Goal: Task Accomplishment & Management: Complete application form

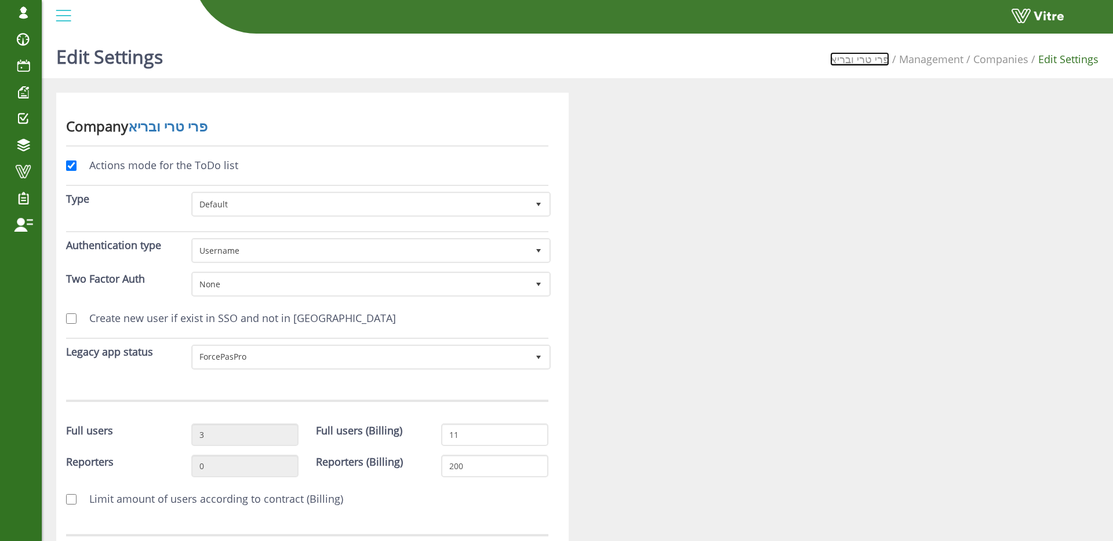
click at [879, 63] on link "פרי טרי ובריא" at bounding box center [859, 59] width 59 height 14
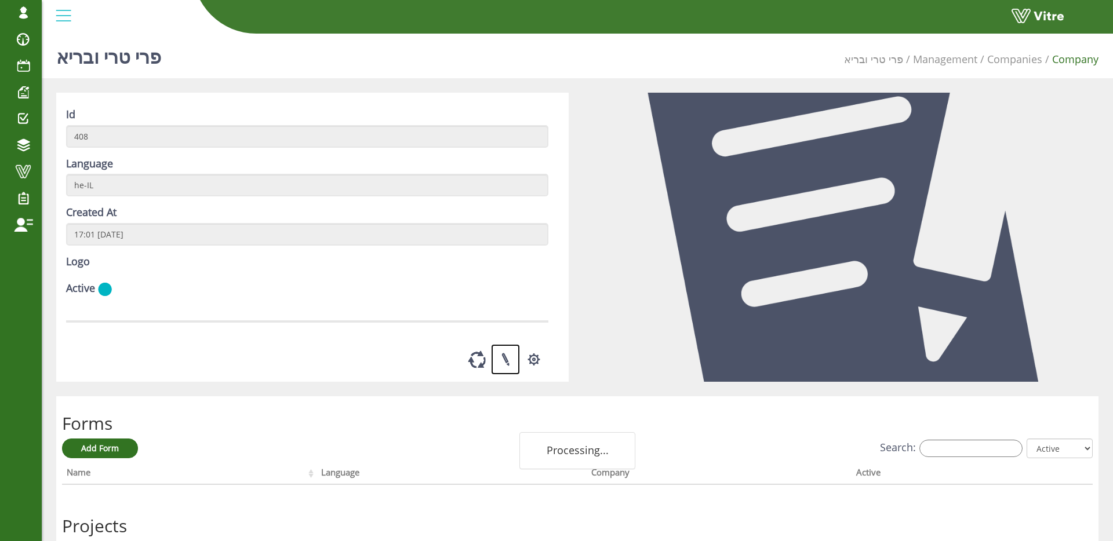
drag, startPoint x: 508, startPoint y: 392, endPoint x: 563, endPoint y: 372, distance: 58.5
click at [508, 375] on link at bounding box center [505, 359] width 29 height 31
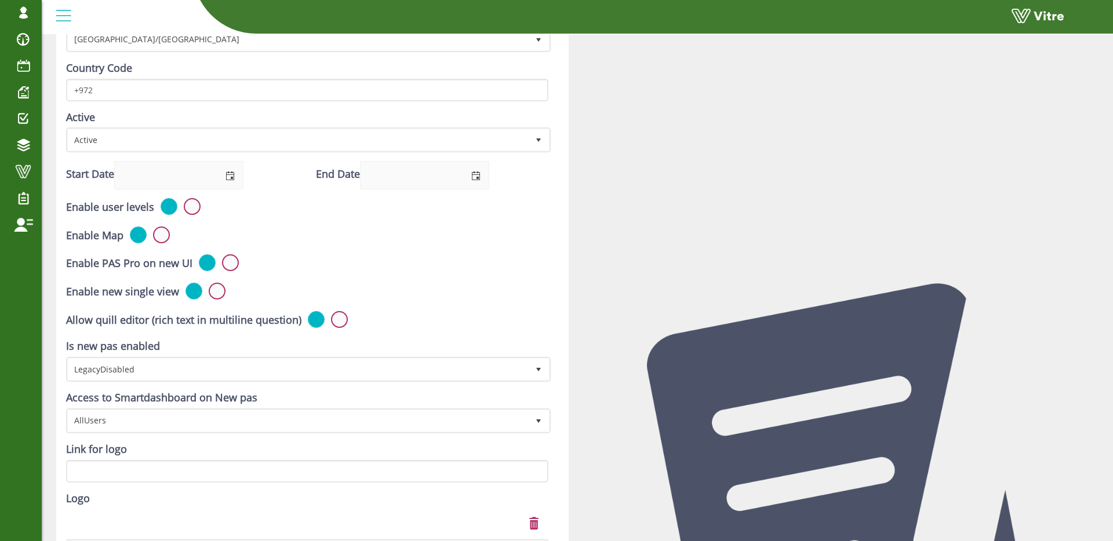
scroll to position [271, 0]
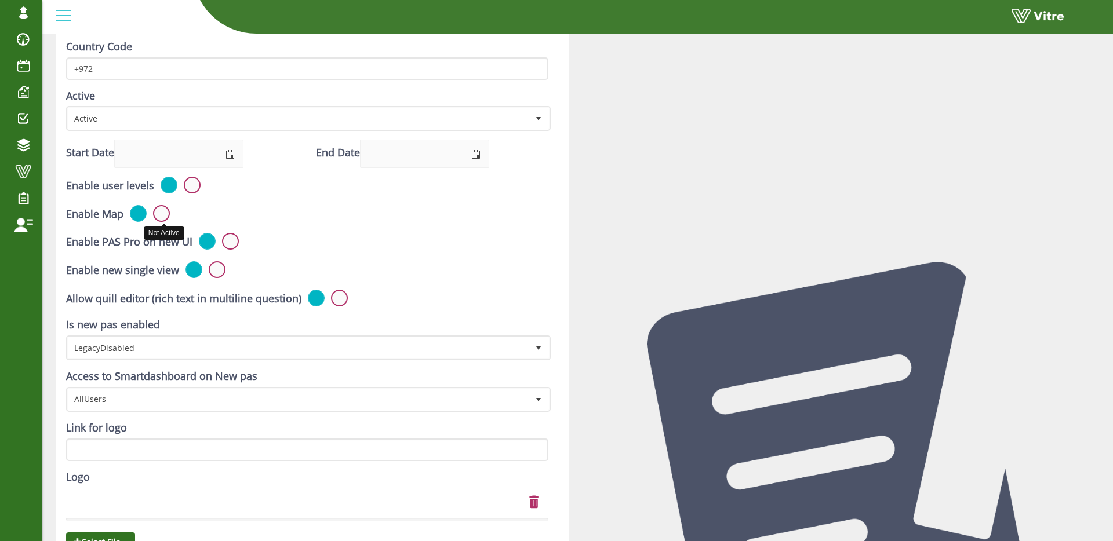
click at [163, 214] on label at bounding box center [161, 213] width 17 height 17
click at [0, 0] on input "radio" at bounding box center [0, 0] width 0 height 0
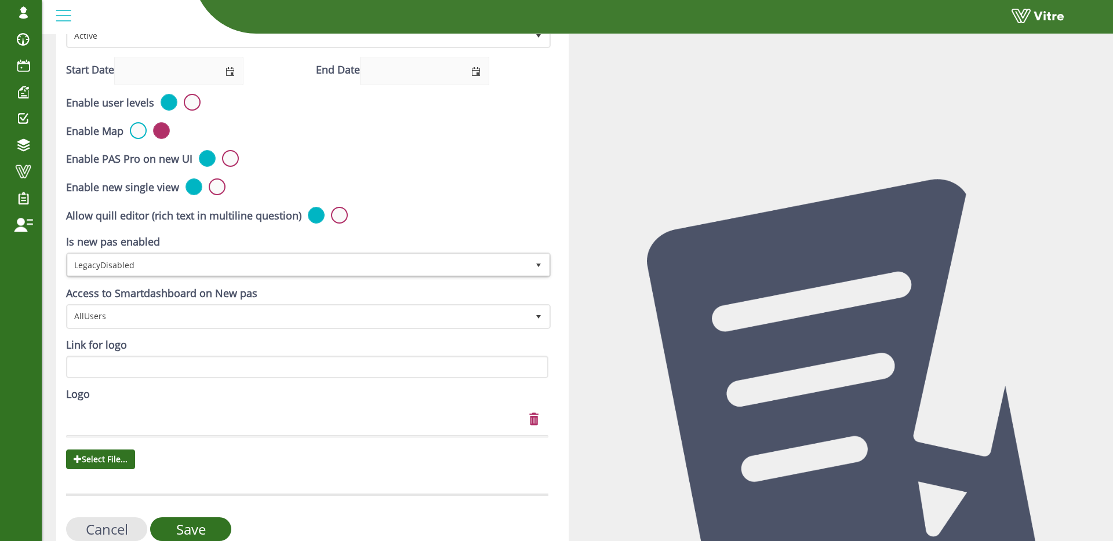
scroll to position [411, 0]
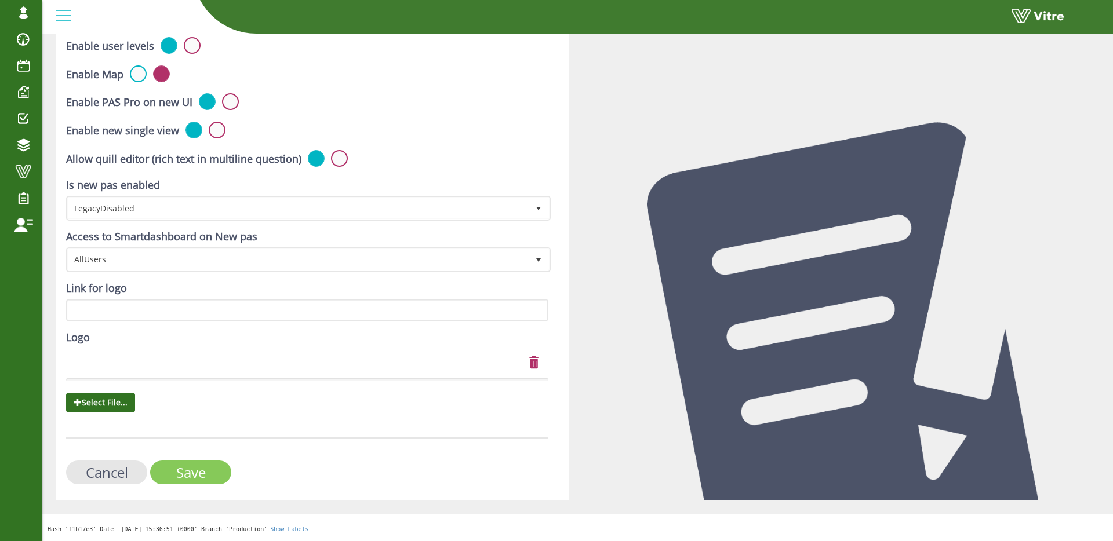
drag, startPoint x: 213, startPoint y: 464, endPoint x: 220, endPoint y: 460, distance: 7.9
click at [213, 464] on input "Save" at bounding box center [190, 473] width 81 height 24
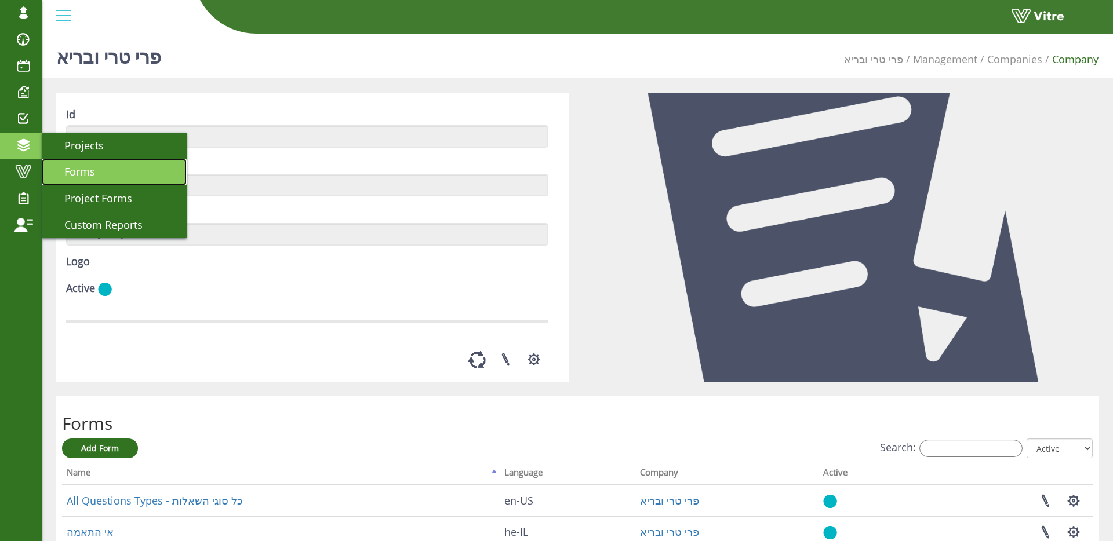
click at [108, 173] on link "Forms" at bounding box center [114, 172] width 145 height 27
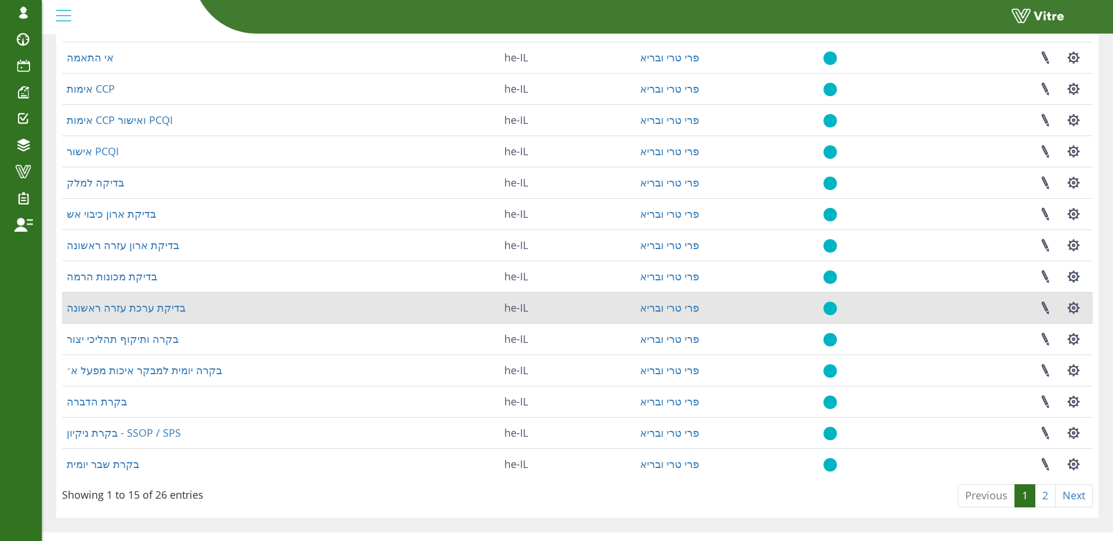
scroll to position [133, 0]
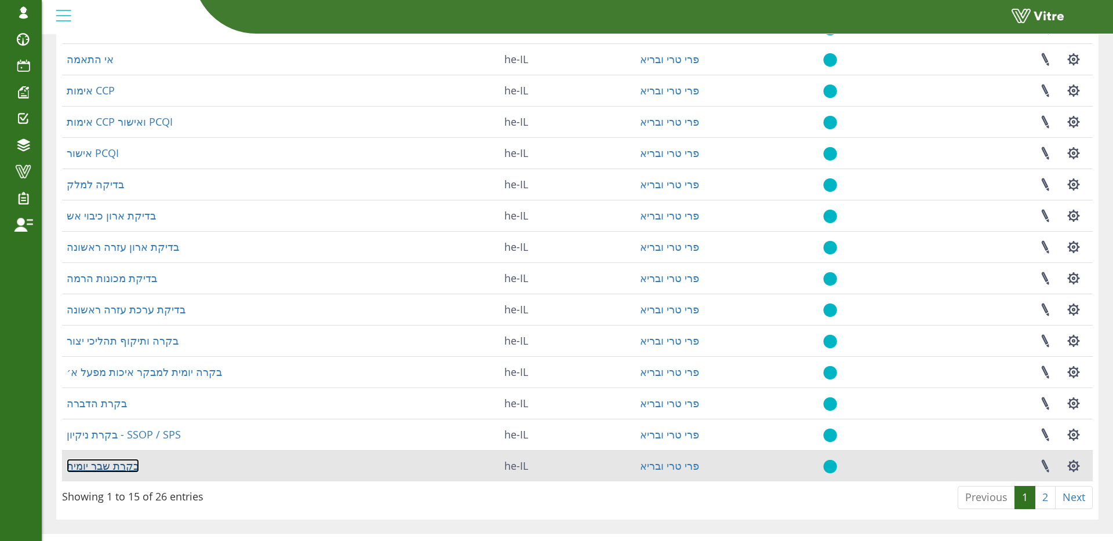
click at [130, 467] on link "בקרת שבר יומית" at bounding box center [103, 466] width 72 height 14
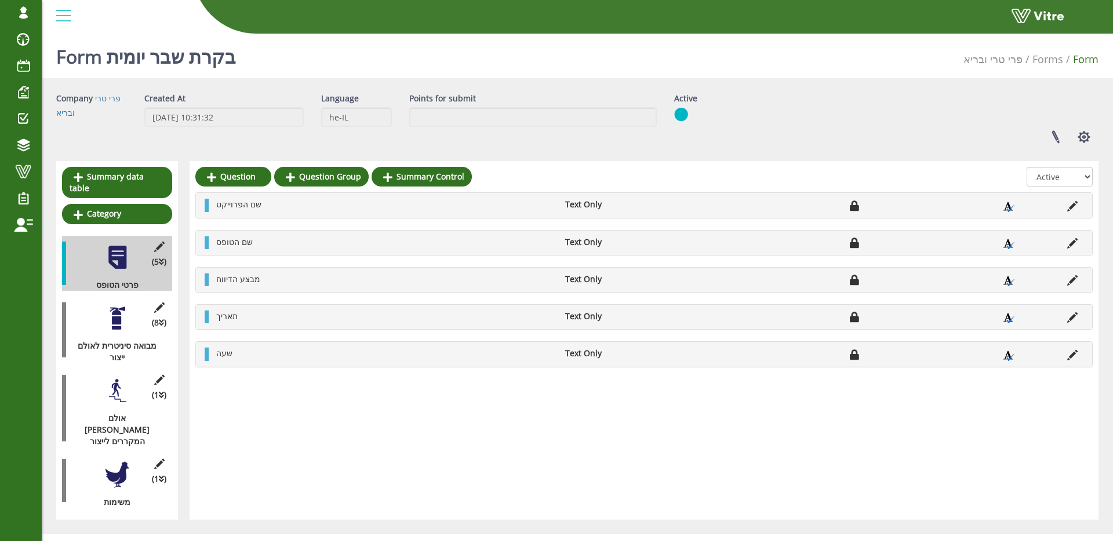
click at [104, 314] on div at bounding box center [117, 318] width 26 height 26
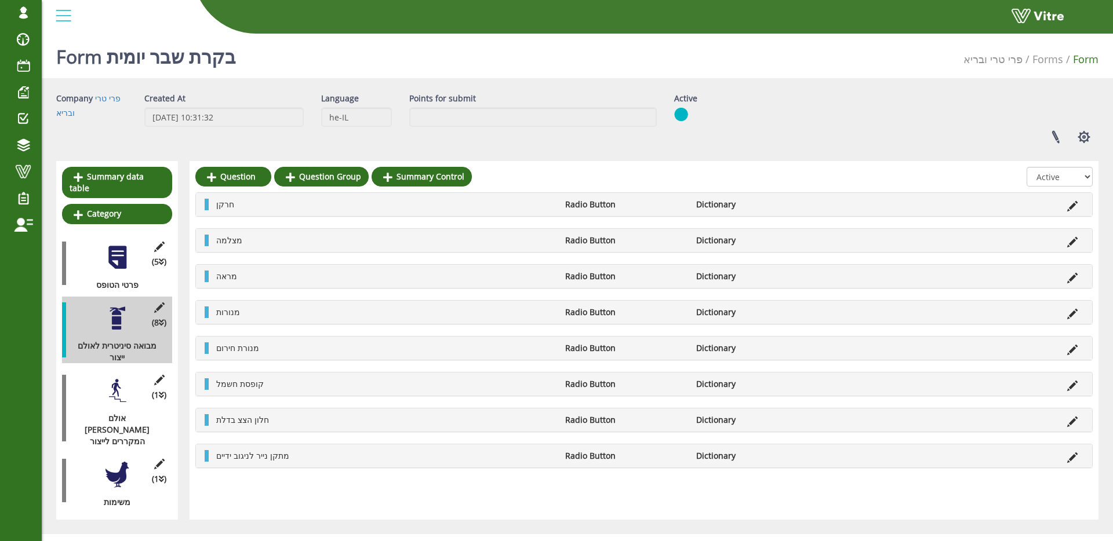
drag, startPoint x: 112, startPoint y: 382, endPoint x: 113, endPoint y: 391, distance: 9.3
click at [112, 382] on div at bounding box center [117, 391] width 26 height 26
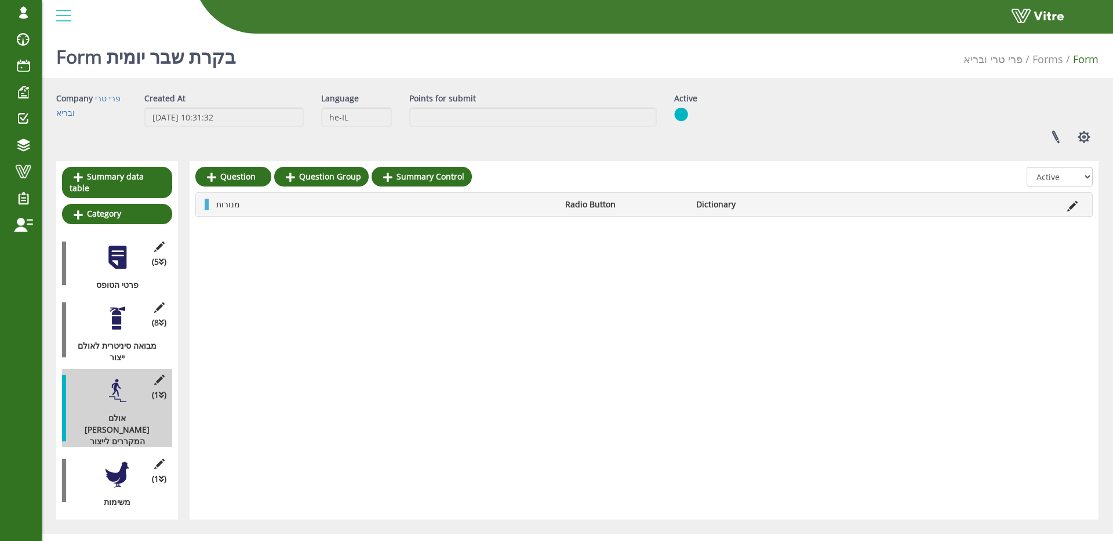
click at [116, 462] on div at bounding box center [117, 475] width 26 height 26
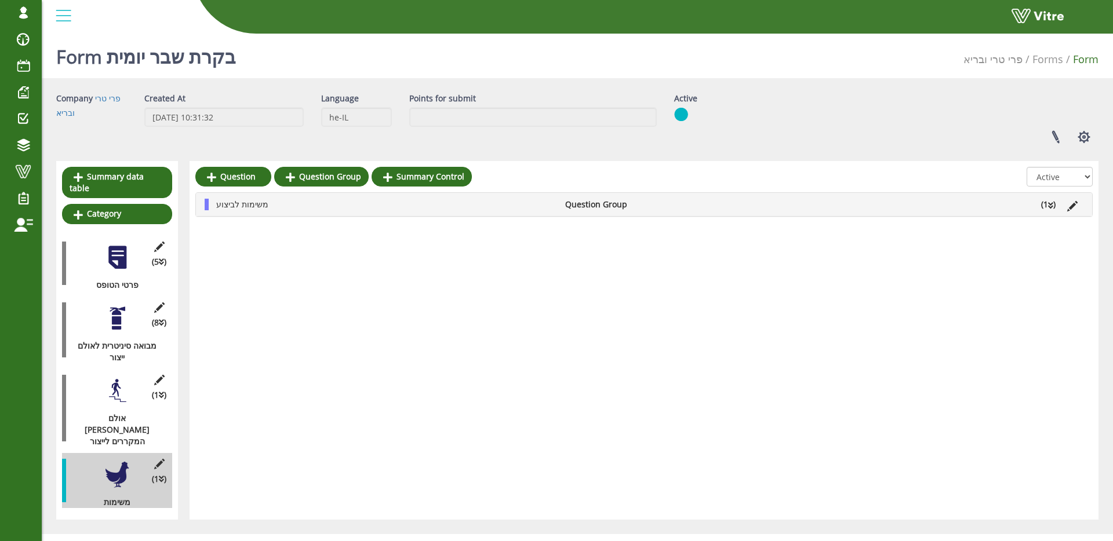
click at [115, 391] on div at bounding box center [117, 391] width 26 height 26
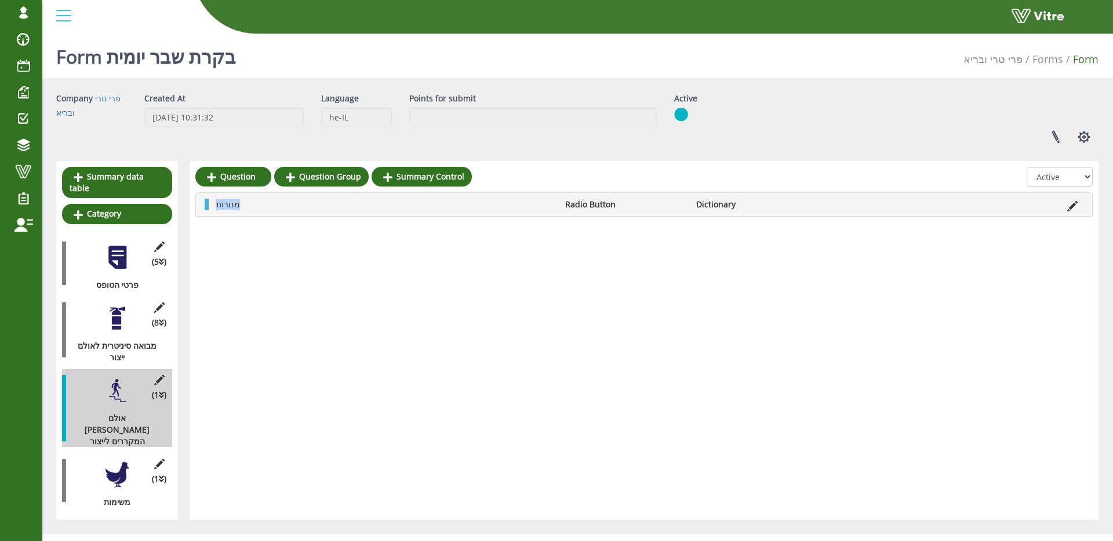
drag, startPoint x: 216, startPoint y: 205, endPoint x: 298, endPoint y: 215, distance: 82.9
click at [283, 205] on li "מנורות" at bounding box center [384, 205] width 349 height 12
click at [344, 265] on div "Question Question Group Summary Control All Active Not Active מנורות Radio Butt…" at bounding box center [644, 340] width 909 height 359
click at [115, 312] on div at bounding box center [117, 318] width 26 height 26
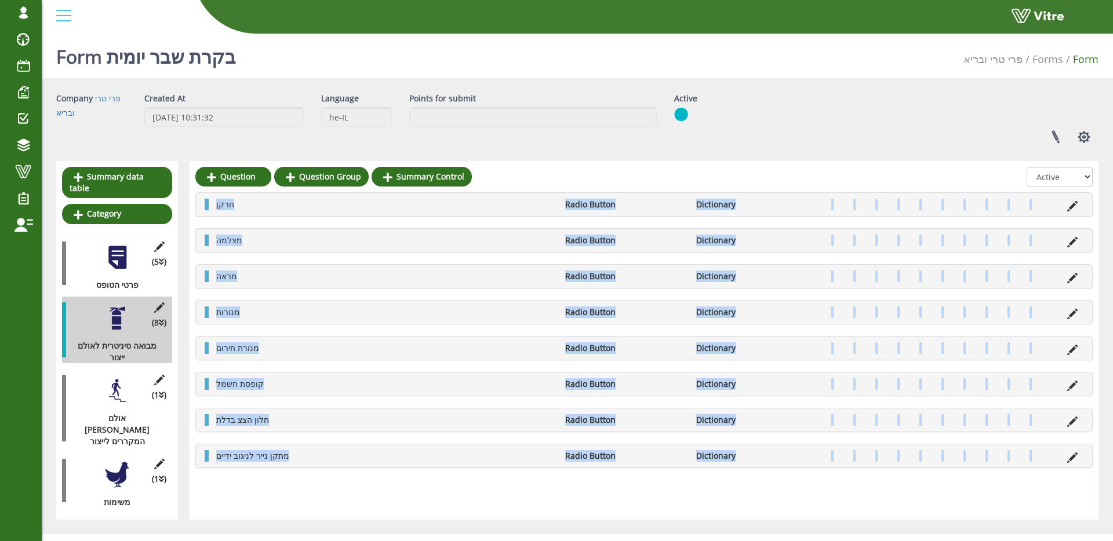
drag, startPoint x: 217, startPoint y: 204, endPoint x: 275, endPoint y: 476, distance: 278.6
click at [276, 476] on div "Question Question Group Summary Control All Active Not Active חרקן Radio Button…" at bounding box center [644, 340] width 909 height 359
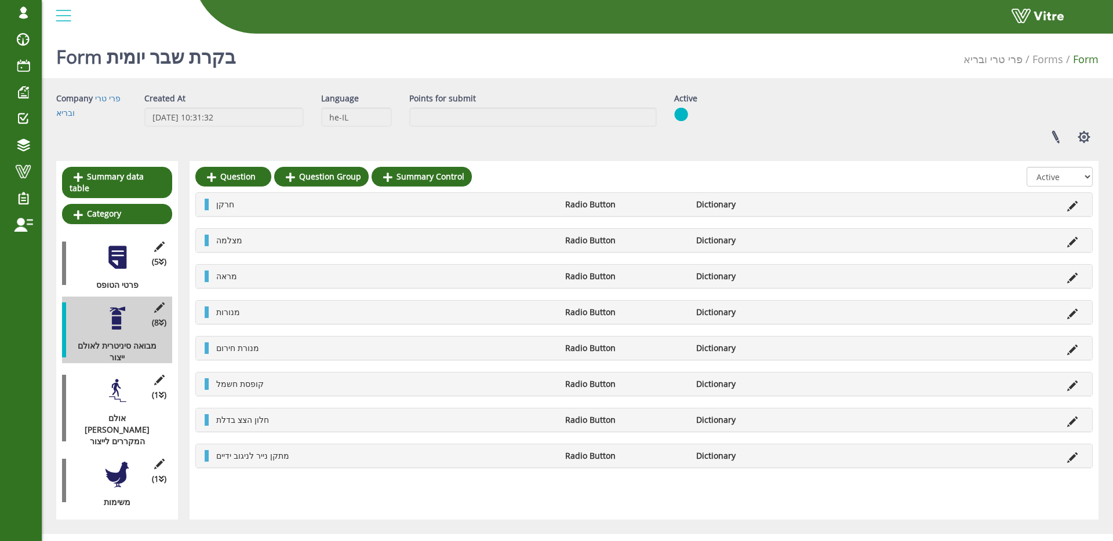
click at [315, 478] on div "Question Question Group Summary Control All Active Not Active חרקן Radio Button…" at bounding box center [644, 340] width 909 height 359
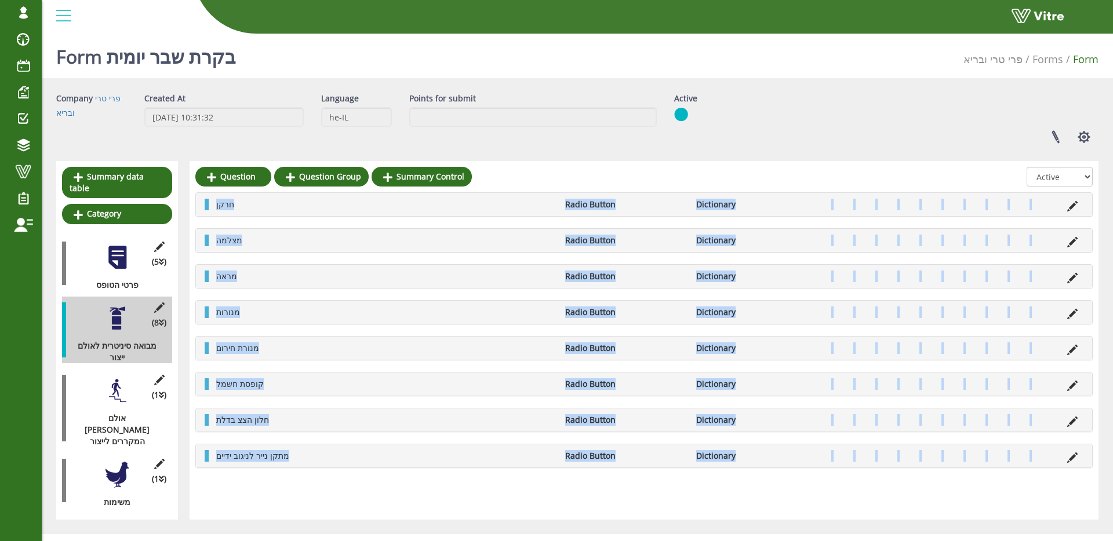
drag, startPoint x: 211, startPoint y: 203, endPoint x: 239, endPoint y: 469, distance: 266.9
click at [240, 469] on div "Question Question Group Summary Control All Active Not Active חרקן Radio Button…" at bounding box center [644, 340] width 909 height 359
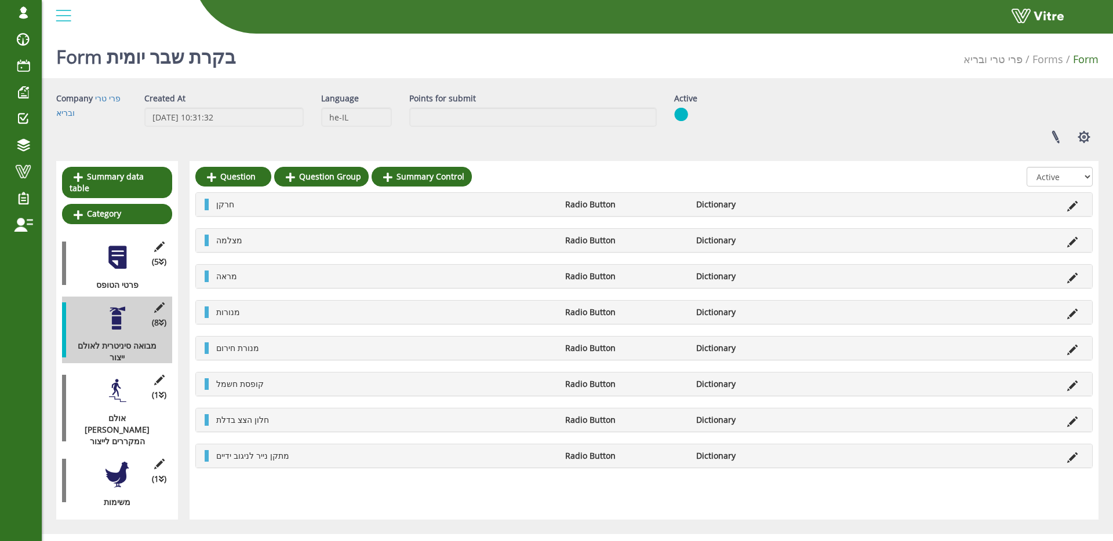
click at [243, 479] on div "Question Question Group Summary Control All Active Not Active חרקן Radio Button…" at bounding box center [644, 340] width 909 height 359
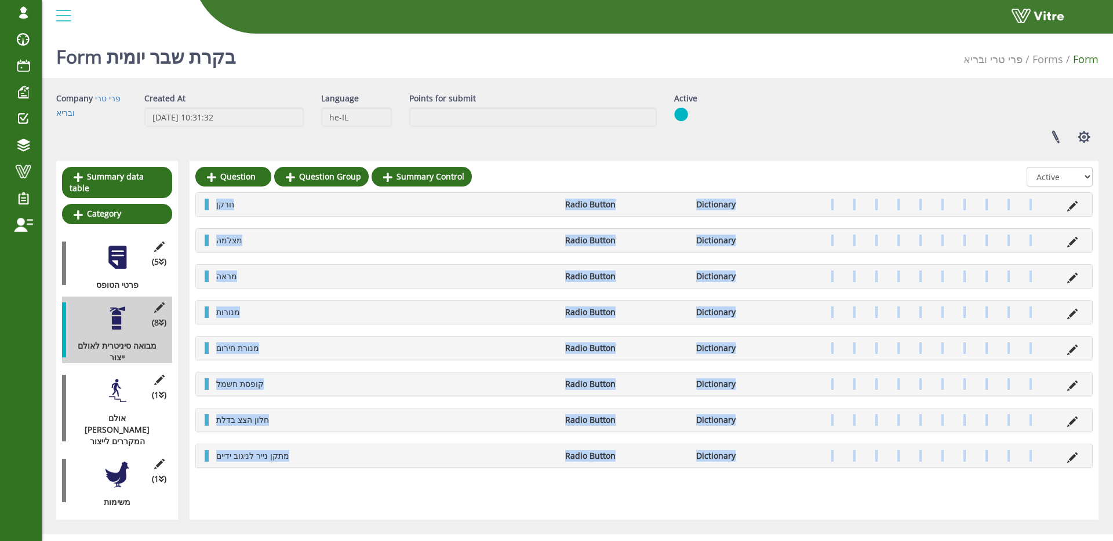
drag, startPoint x: 213, startPoint y: 203, endPoint x: 254, endPoint y: 468, distance: 267.4
click at [254, 468] on div "חרקן Radio Button Dictionary מצלמה Radio Button Dictionary מראה Radio Button Di…" at bounding box center [643, 330] width 897 height 276
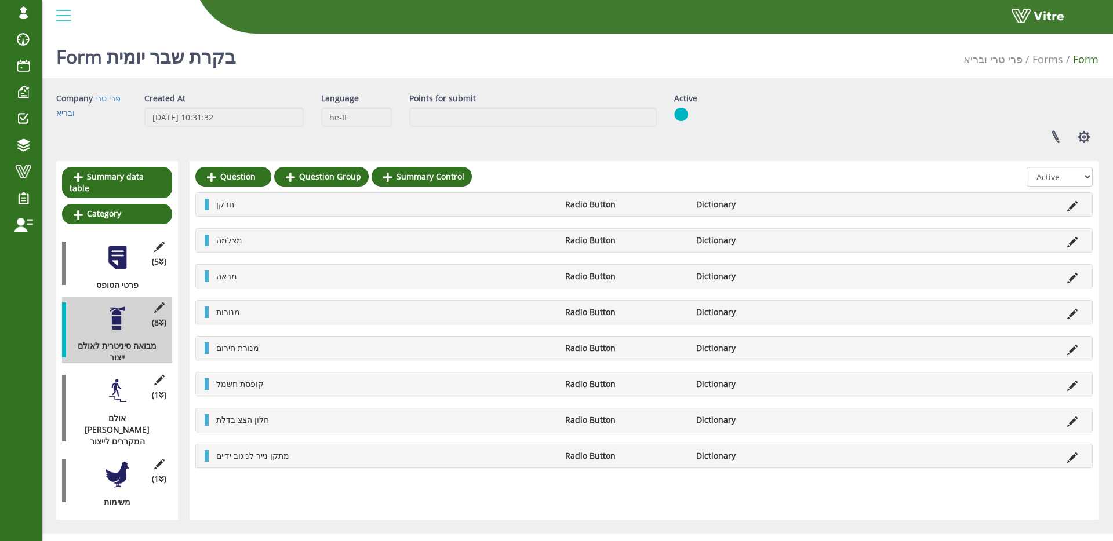
click at [258, 471] on div "Question Question Group Summary Control All Active Not Active חרקן Radio Button…" at bounding box center [644, 340] width 909 height 359
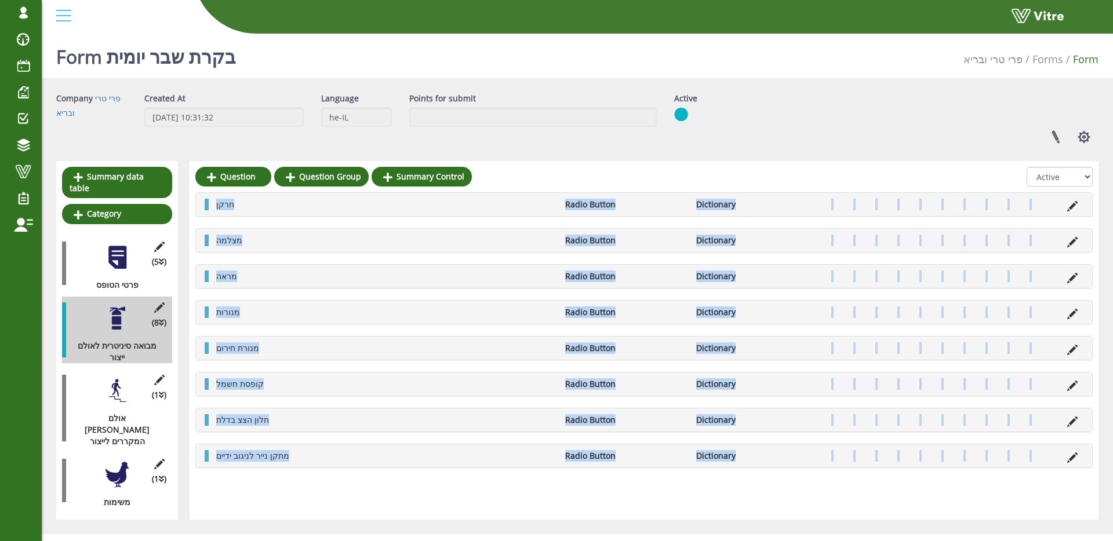
drag, startPoint x: 213, startPoint y: 202, endPoint x: 241, endPoint y: 482, distance: 281.9
click at [241, 482] on div "Question Question Group Summary Control All Active Not Active חרקן Radio Button…" at bounding box center [644, 340] width 909 height 359
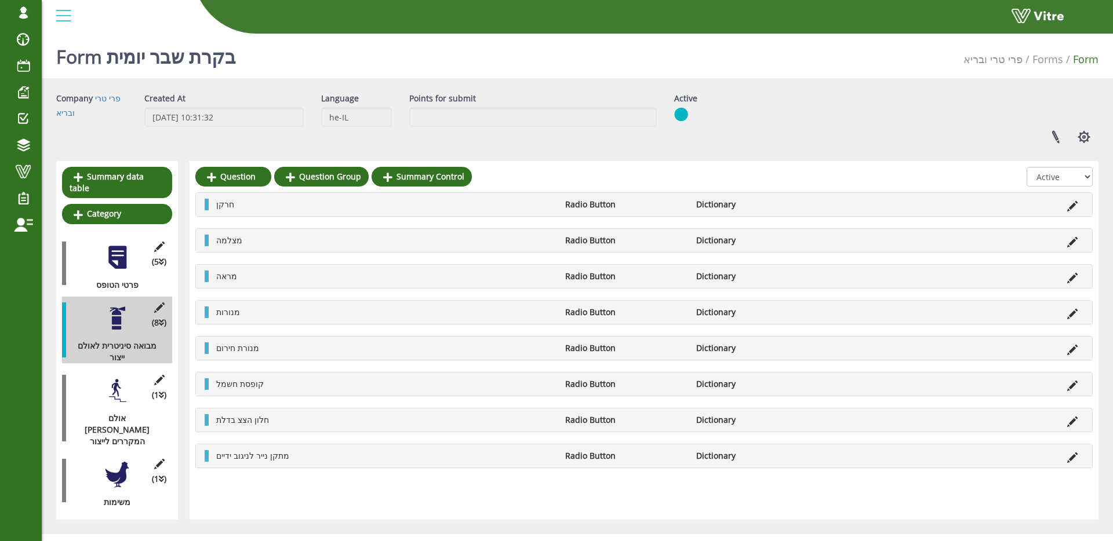
click at [243, 482] on div "Question Question Group Summary Control All Active Not Active חרקן Radio Button…" at bounding box center [644, 340] width 909 height 359
drag, startPoint x: 150, startPoint y: 59, endPoint x: 282, endPoint y: 63, distance: 132.2
click at [282, 63] on div "Form בקרת שבר יומית פרי טרי ובריא Forms Form" at bounding box center [577, 53] width 1071 height 49
click at [311, 56] on div "Form בקרת שבר יומית פרי טרי ובריא Forms Form" at bounding box center [577, 53] width 1071 height 49
drag, startPoint x: 115, startPoint y: 57, endPoint x: 235, endPoint y: 49, distance: 120.8
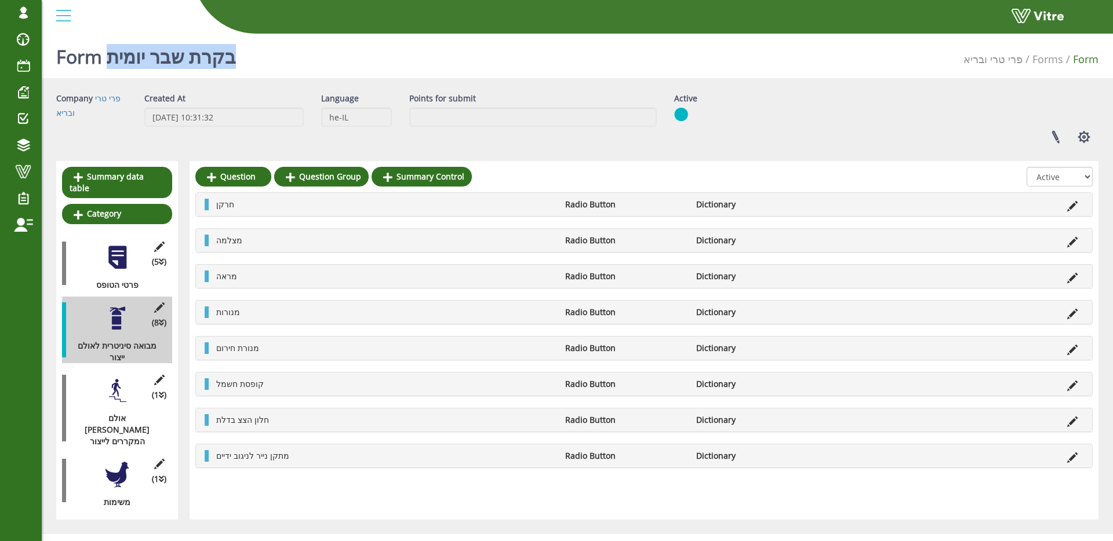
click at [260, 59] on div "Form בקרת שבר יומית פרי טרי ובריא Forms Form" at bounding box center [577, 53] width 1071 height 49
click at [226, 52] on h1 "Form בקרת שבר יומית" at bounding box center [146, 53] width 180 height 49
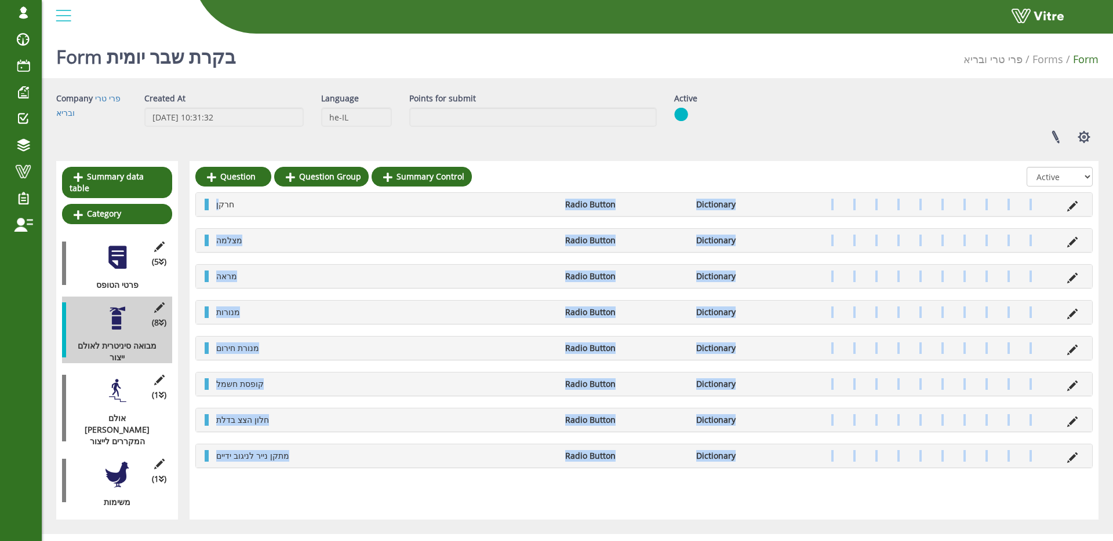
drag, startPoint x: 218, startPoint y: 203, endPoint x: 283, endPoint y: 469, distance: 273.8
click at [280, 469] on div "Question Question Group Summary Control All Active Not Active חרקן Radio Button…" at bounding box center [644, 340] width 909 height 359
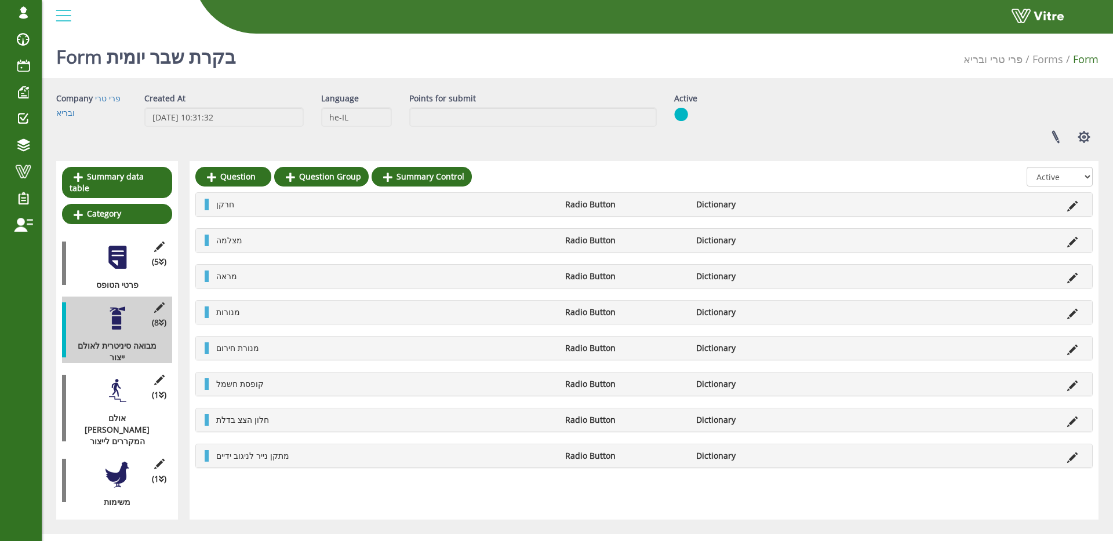
click at [336, 466] on div "מתקן נייר לניגוב ידיים Radio Button Dictionary" at bounding box center [644, 455] width 896 height 23
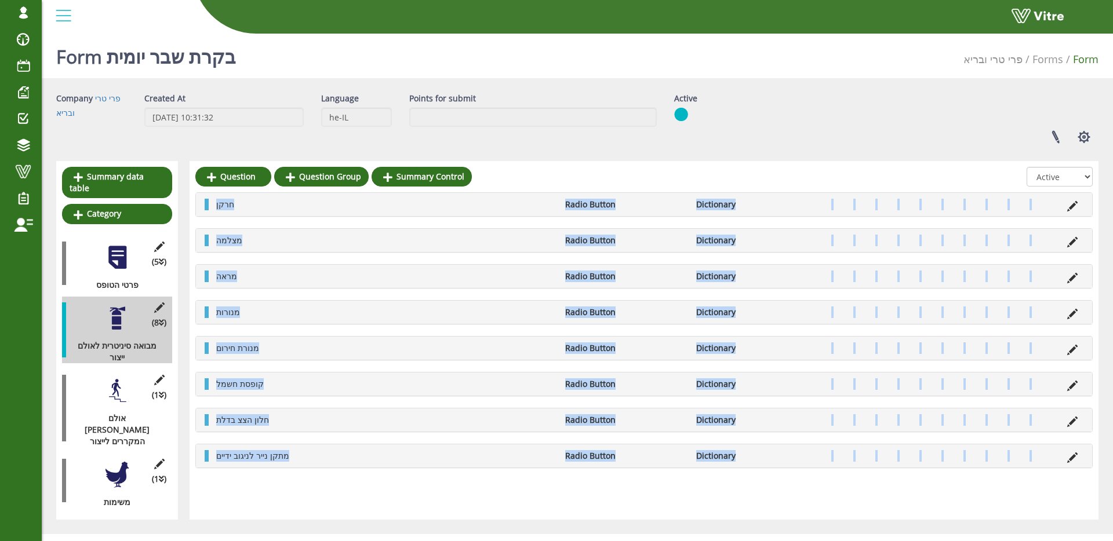
drag, startPoint x: 216, startPoint y: 200, endPoint x: 330, endPoint y: 484, distance: 306.3
click at [288, 497] on div "Question Question Group Summary Control All Active Not Active חרקן Radio Button…" at bounding box center [644, 340] width 909 height 359
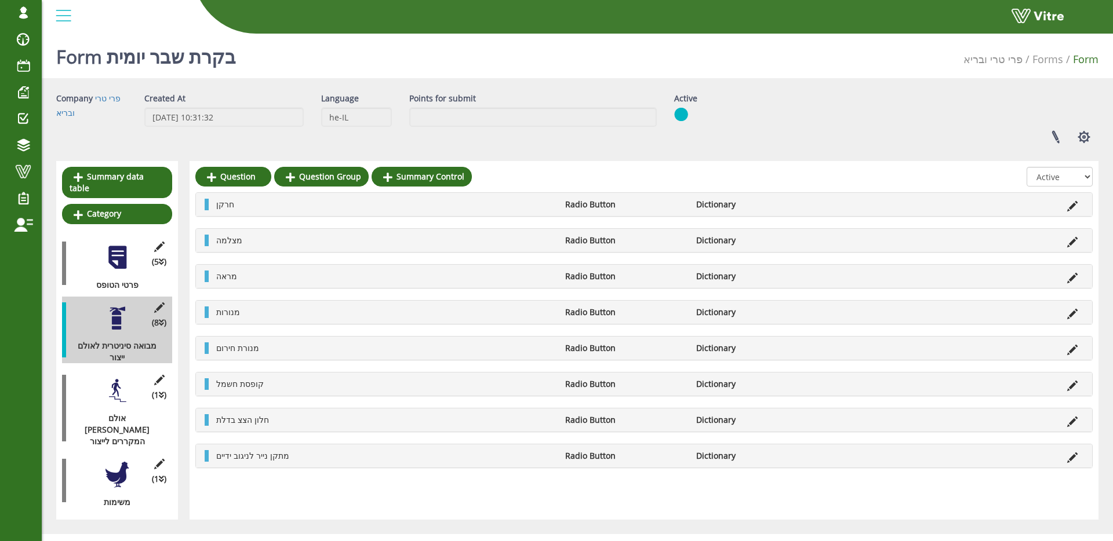
click at [120, 324] on div at bounding box center [117, 318] width 26 height 26
drag, startPoint x: 89, startPoint y: 354, endPoint x: 154, endPoint y: 348, distance: 65.2
click at [155, 347] on div "מבואה סיניטרית לאולם ייצור" at bounding box center [112, 351] width 101 height 23
click at [123, 418] on div "אולם [PERSON_NAME] המקררים לייצור" at bounding box center [112, 430] width 101 height 35
click at [1071, 205] on icon at bounding box center [1072, 206] width 10 height 10
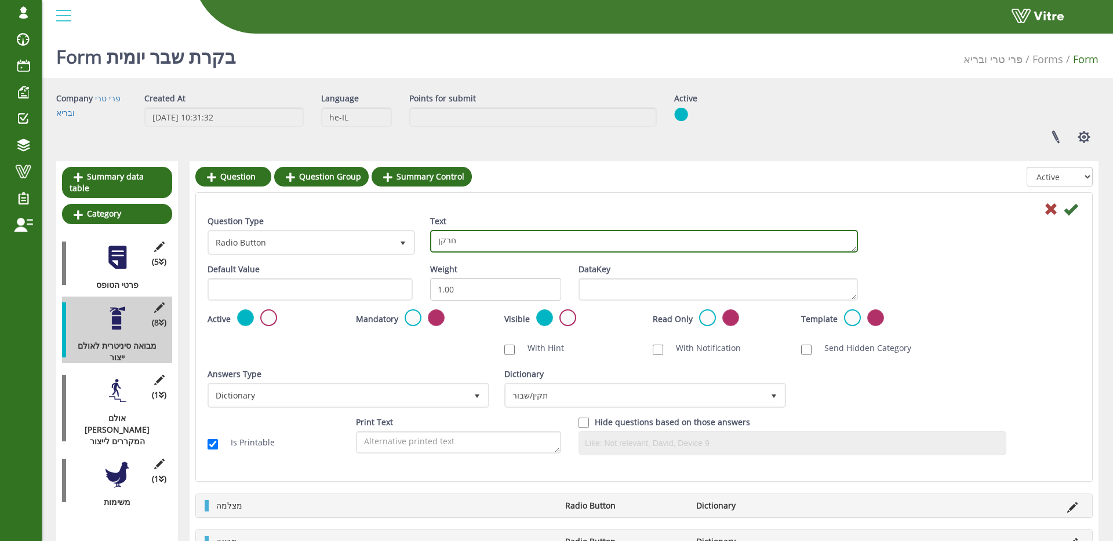
click at [524, 244] on textarea "חרקן" at bounding box center [644, 241] width 428 height 23
type textarea "1 חרקן"
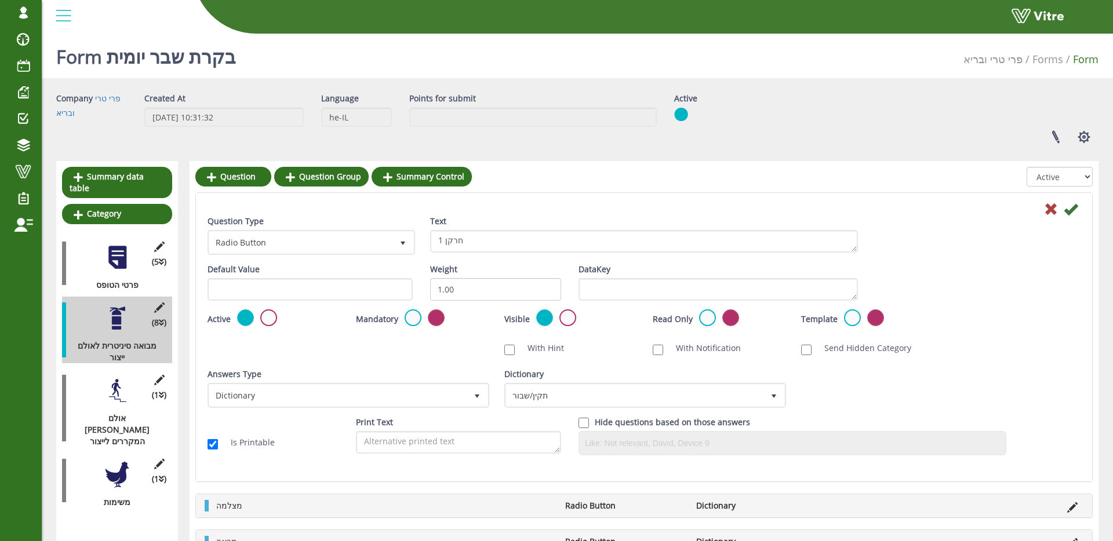
click at [1076, 208] on icon at bounding box center [1070, 209] width 14 height 14
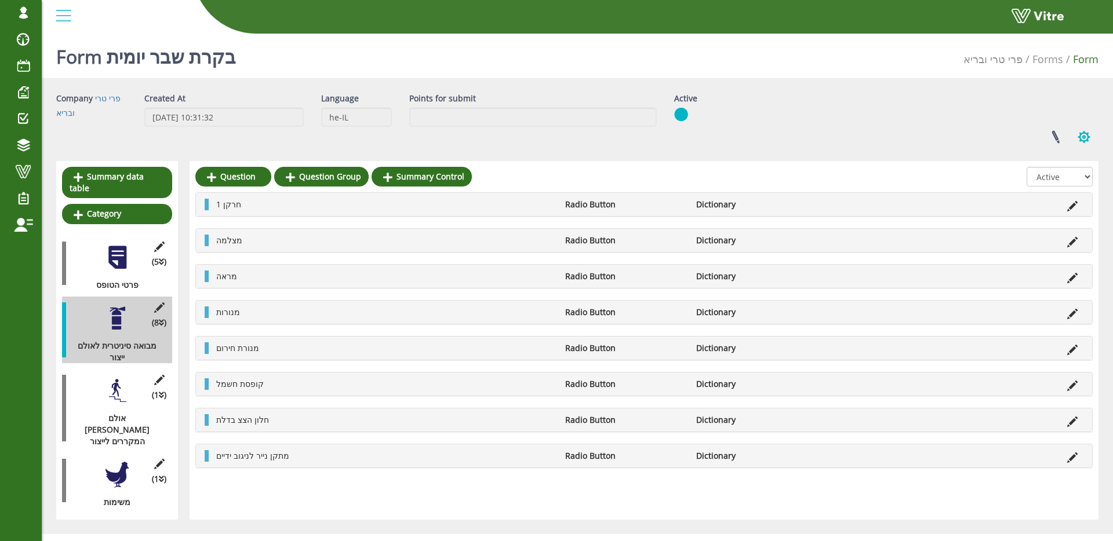
click at [1083, 139] on button "button" at bounding box center [1083, 137] width 29 height 31
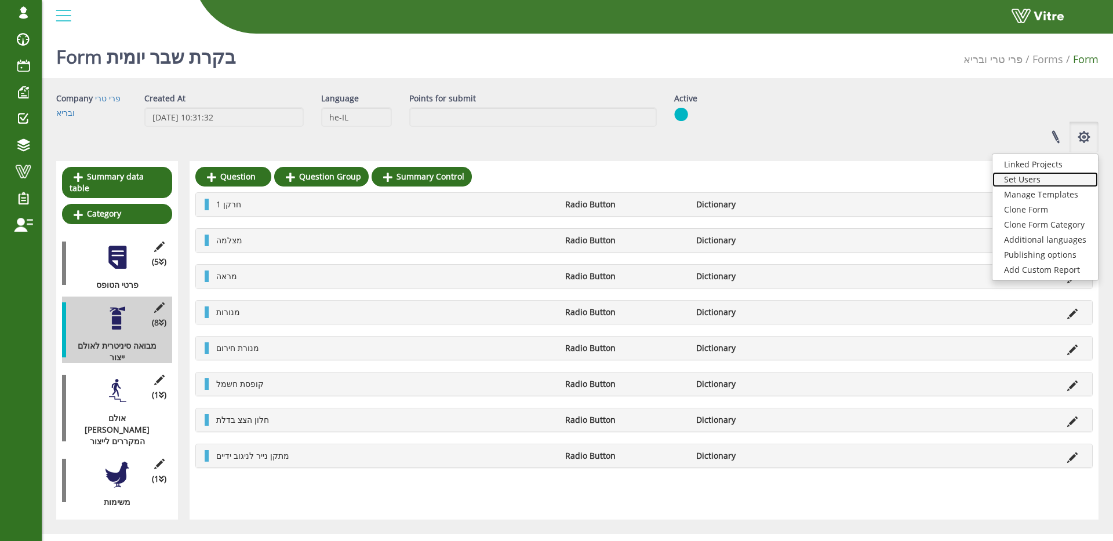
click at [1064, 178] on link "Set Users" at bounding box center [1044, 179] width 105 height 15
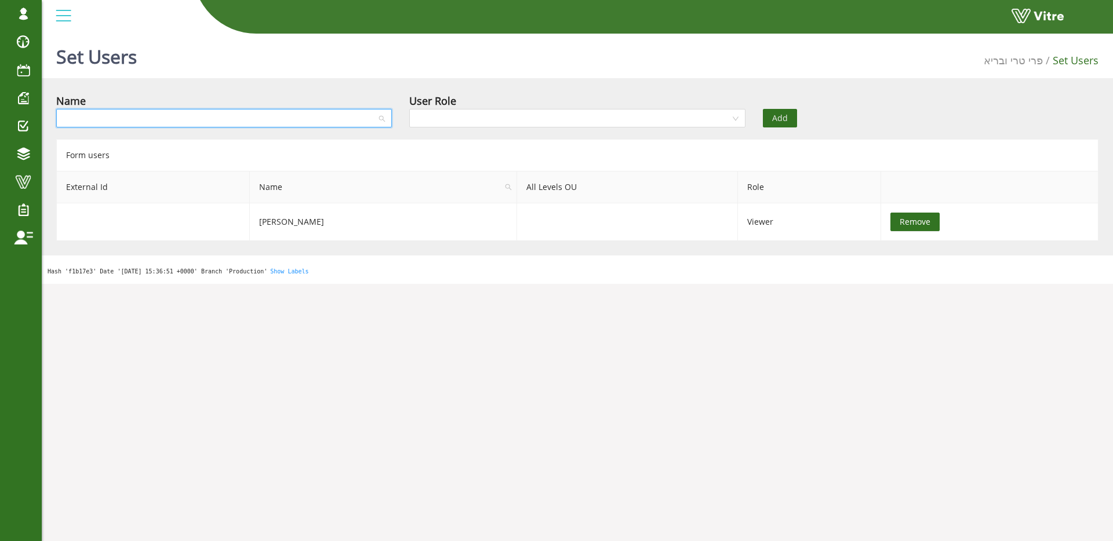
click at [152, 117] on input "search" at bounding box center [220, 118] width 314 height 17
click at [140, 137] on div "Vitre Admin" at bounding box center [224, 141] width 322 height 13
click at [725, 126] on input "search" at bounding box center [573, 118] width 314 height 17
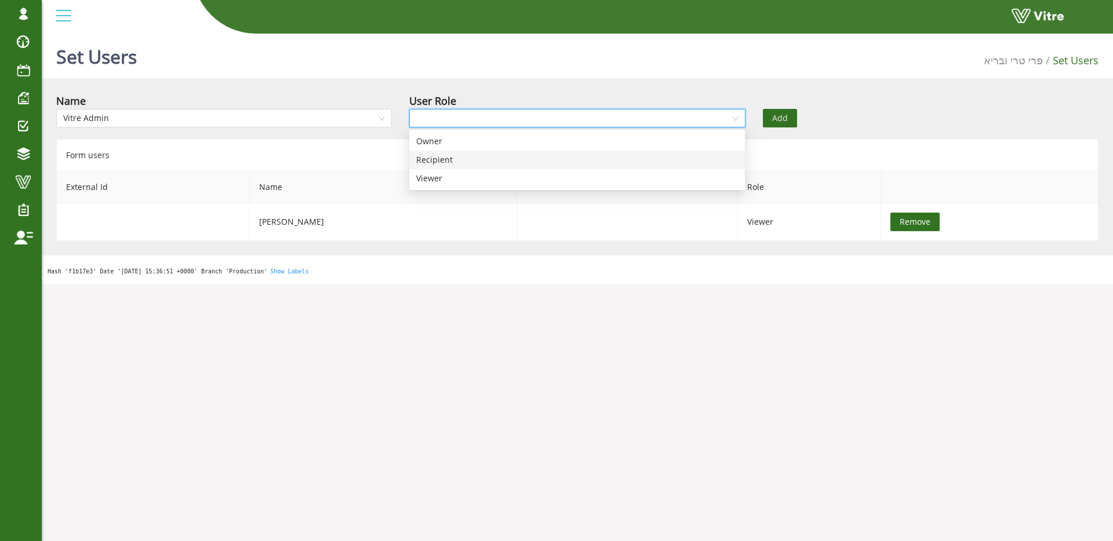
click at [590, 155] on div "Recipient" at bounding box center [577, 160] width 322 height 13
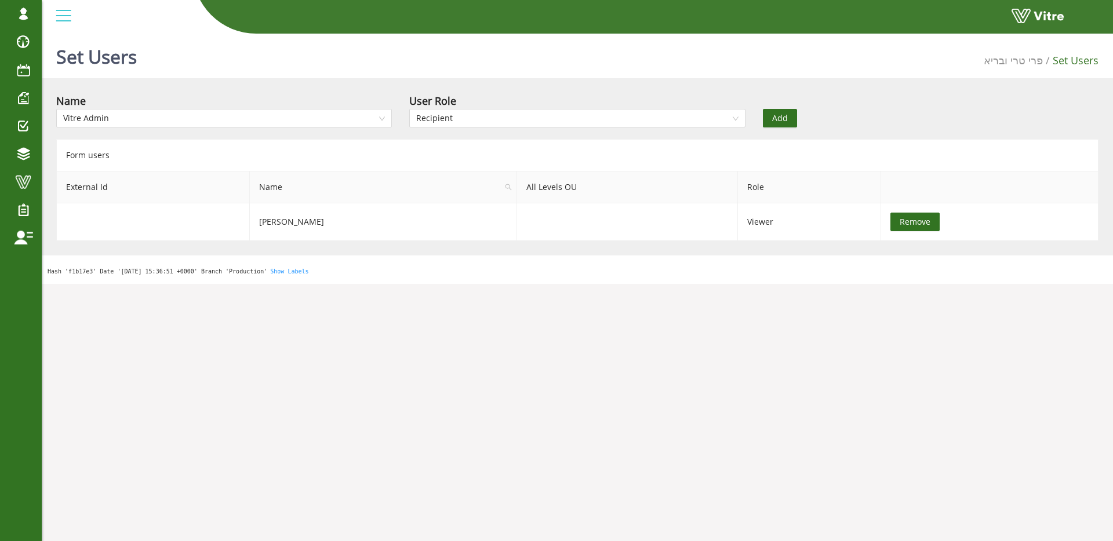
drag, startPoint x: 778, startPoint y: 119, endPoint x: 785, endPoint y: 119, distance: 6.4
click at [779, 119] on span "Add" at bounding box center [780, 118] width 16 height 13
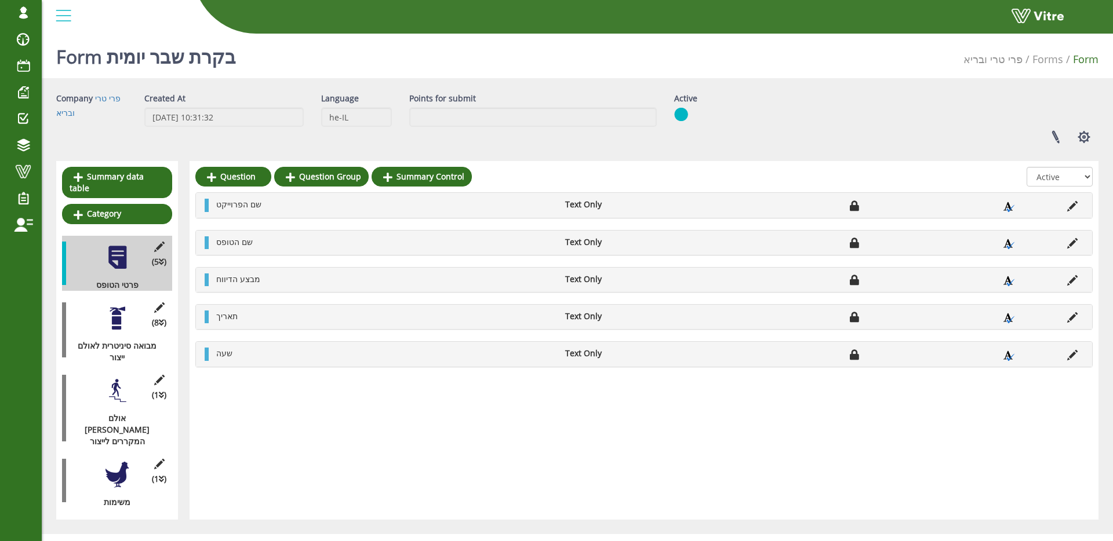
click at [105, 316] on div at bounding box center [117, 318] width 26 height 26
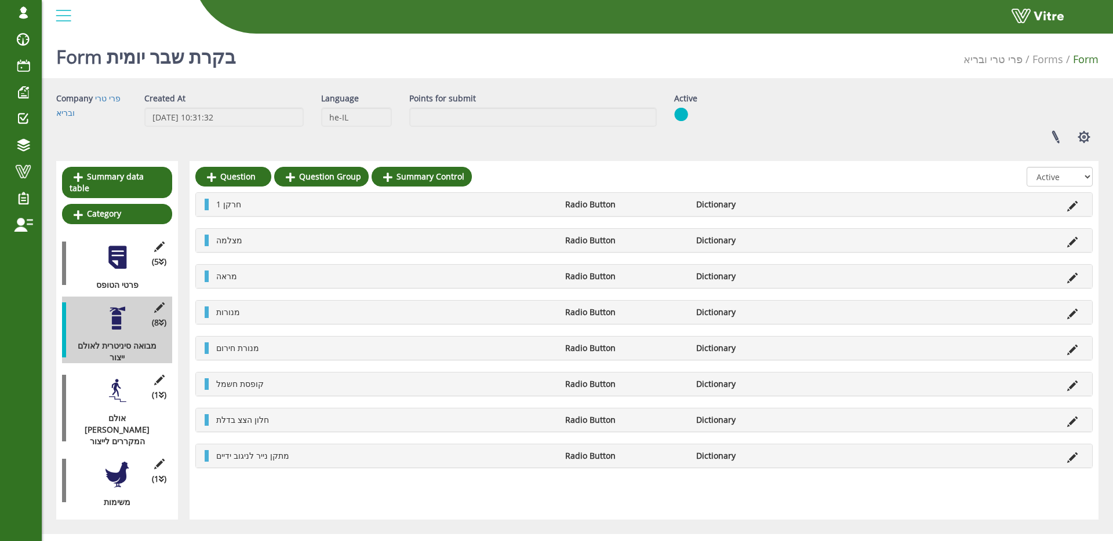
click at [123, 462] on div at bounding box center [117, 475] width 26 height 26
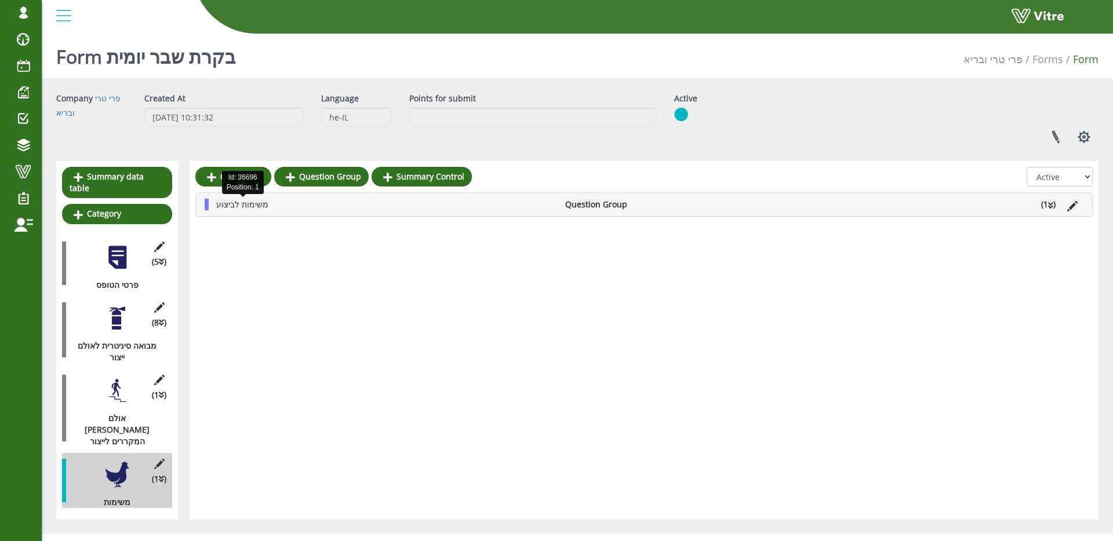
click at [216, 206] on span "משימות לביצוע" at bounding box center [242, 204] width 52 height 11
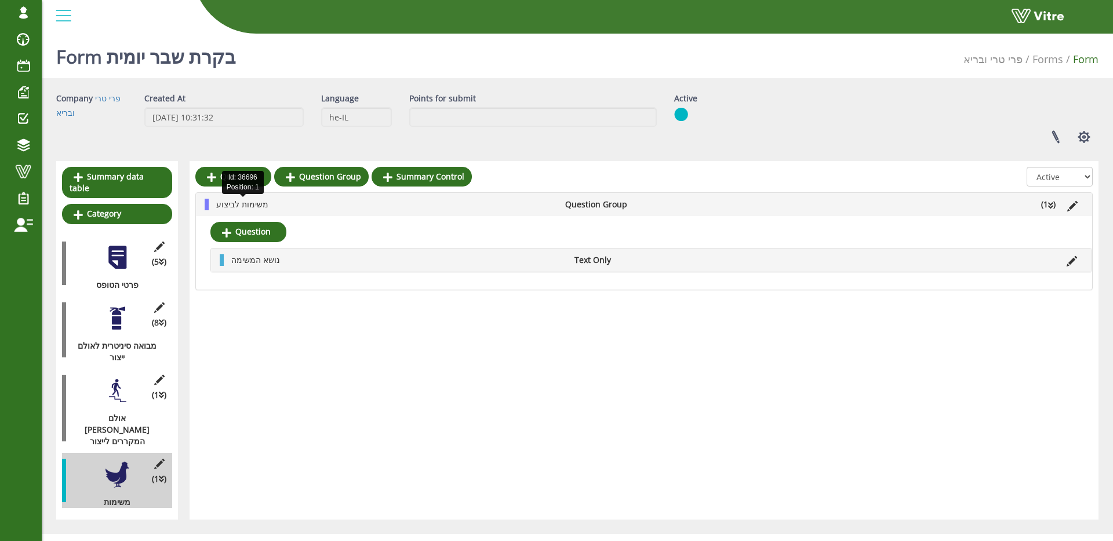
click at [224, 205] on span "משימות לביצוע" at bounding box center [242, 204] width 52 height 11
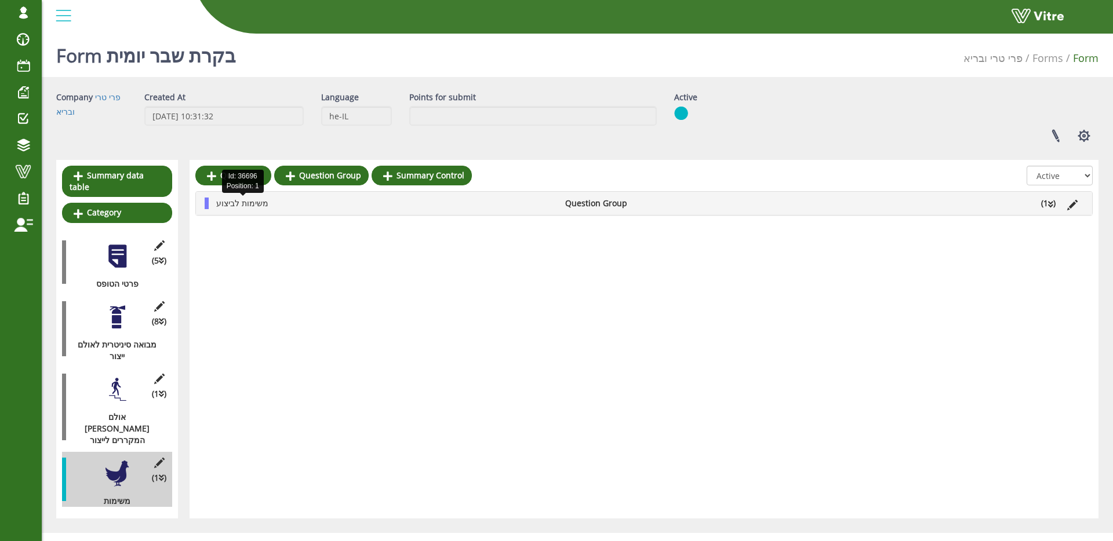
scroll to position [3, 0]
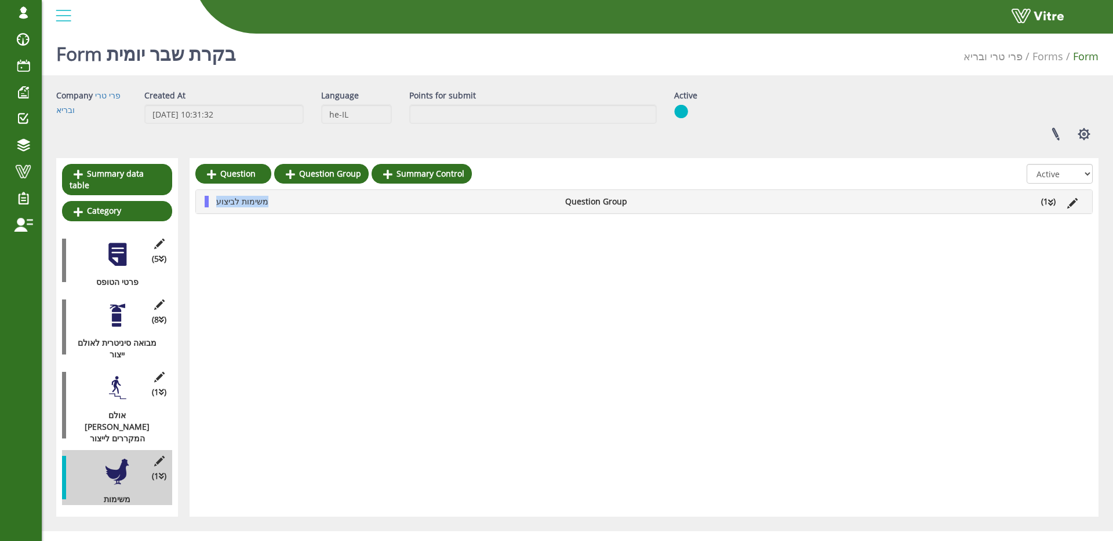
drag, startPoint x: 216, startPoint y: 203, endPoint x: 279, endPoint y: 207, distance: 63.3
click at [279, 207] on li "משימות לביצוע" at bounding box center [384, 202] width 349 height 12
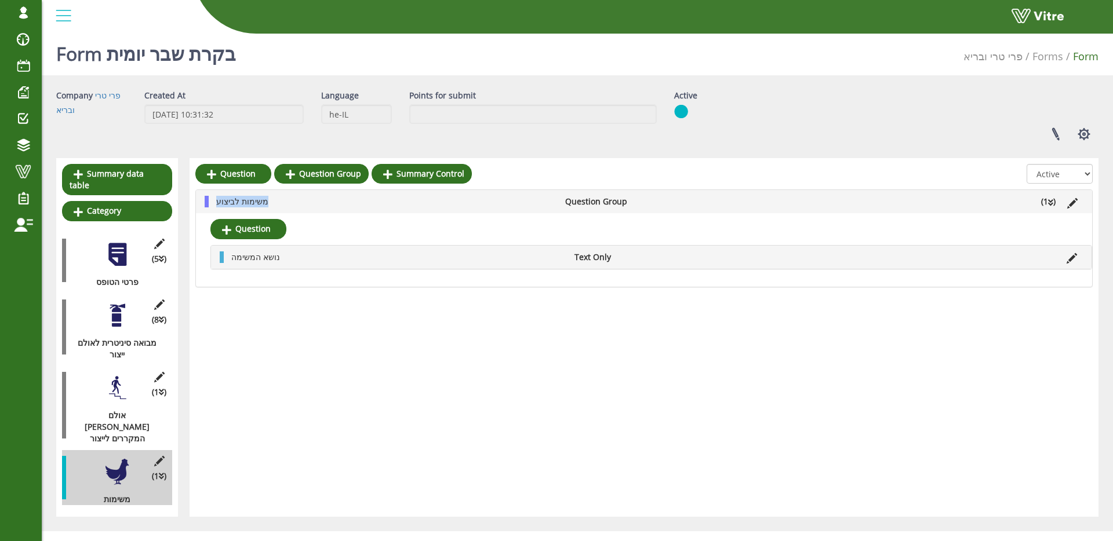
click at [307, 199] on li "משימות לביצוע" at bounding box center [384, 202] width 349 height 12
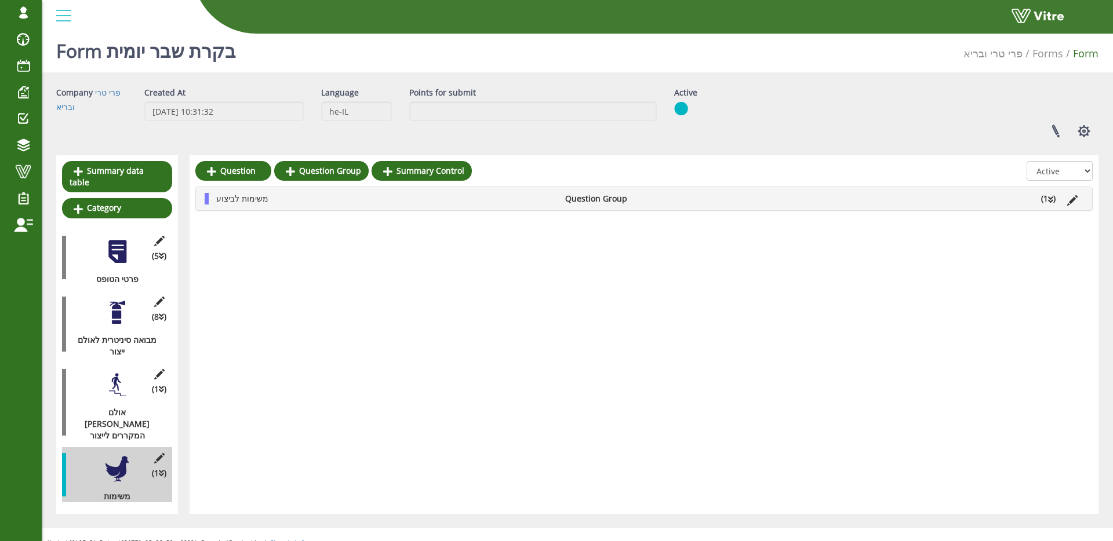
scroll to position [8, 0]
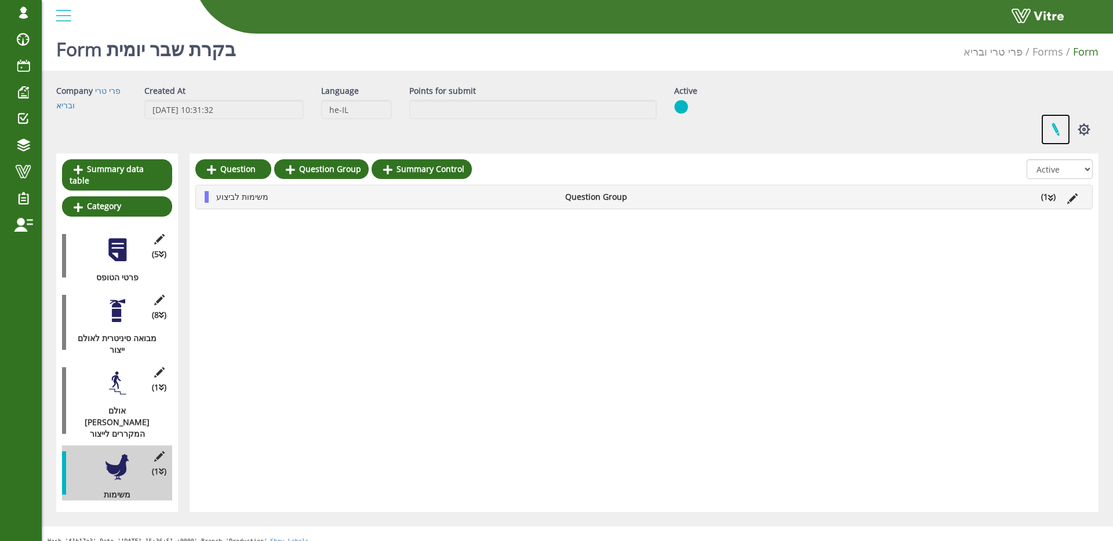
click at [1044, 119] on link at bounding box center [1055, 129] width 29 height 31
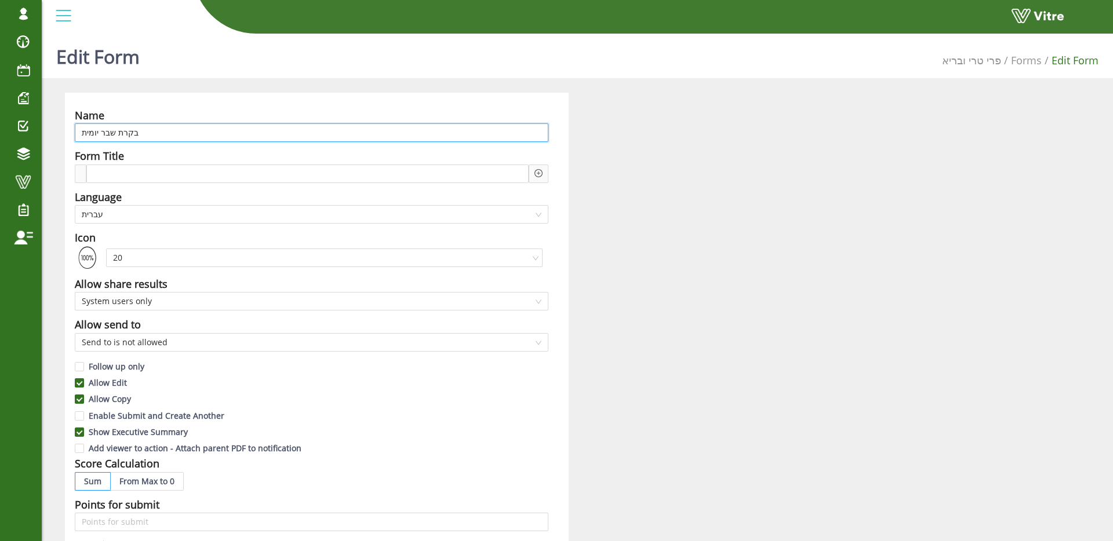
click at [163, 130] on input "בקרת שבר יומית" at bounding box center [311, 132] width 473 height 19
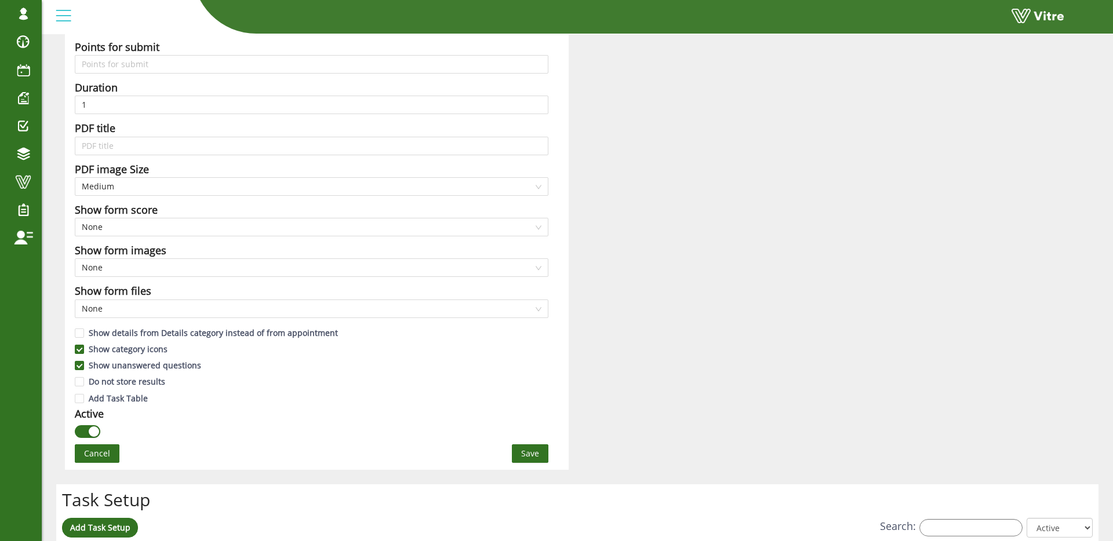
scroll to position [468, 0]
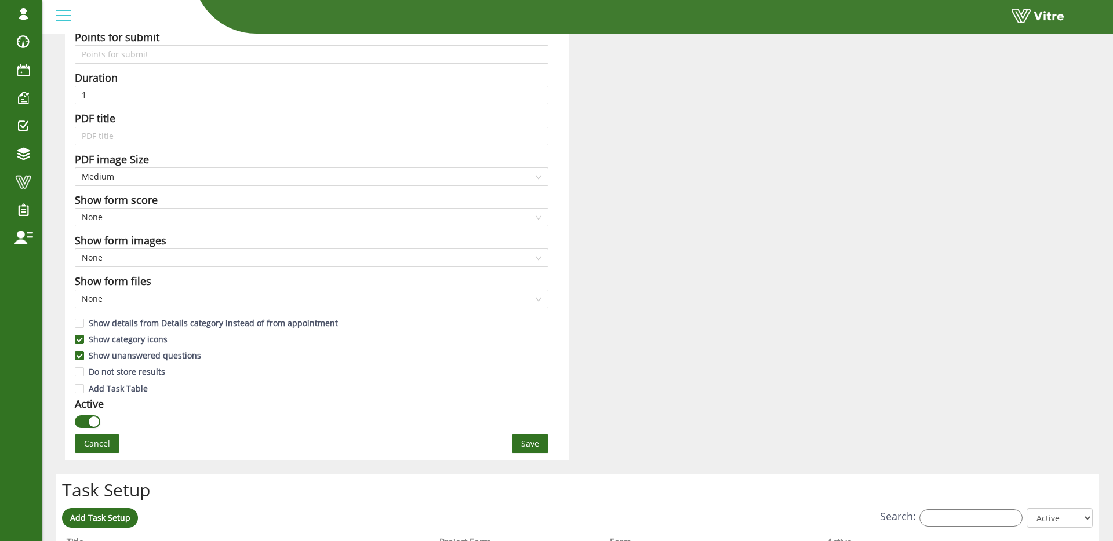
type input "בקרת שבר יומית מפעל ב"
click at [543, 441] on button "Save" at bounding box center [530, 444] width 37 height 19
